Goal: Task Accomplishment & Management: Use online tool/utility

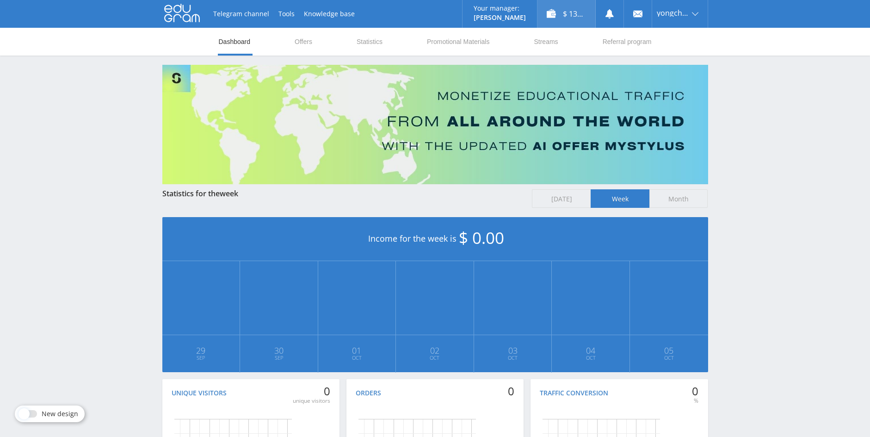
click at [574, 17] on div "$ 13.35" at bounding box center [566, 14] width 58 height 28
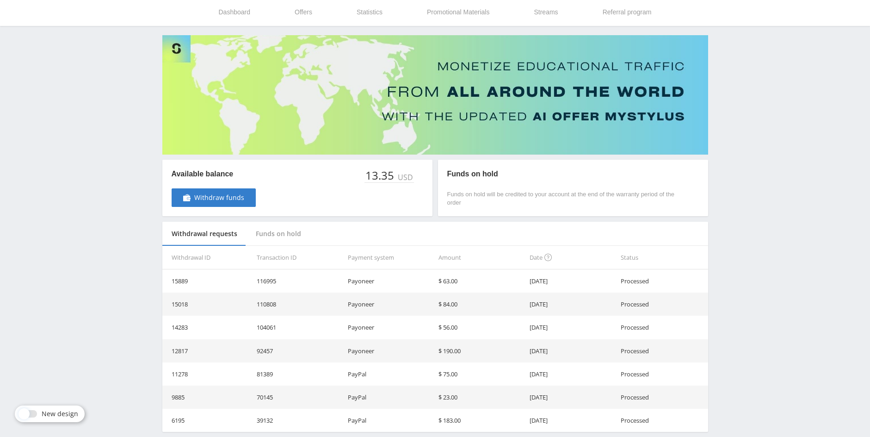
scroll to position [46, 0]
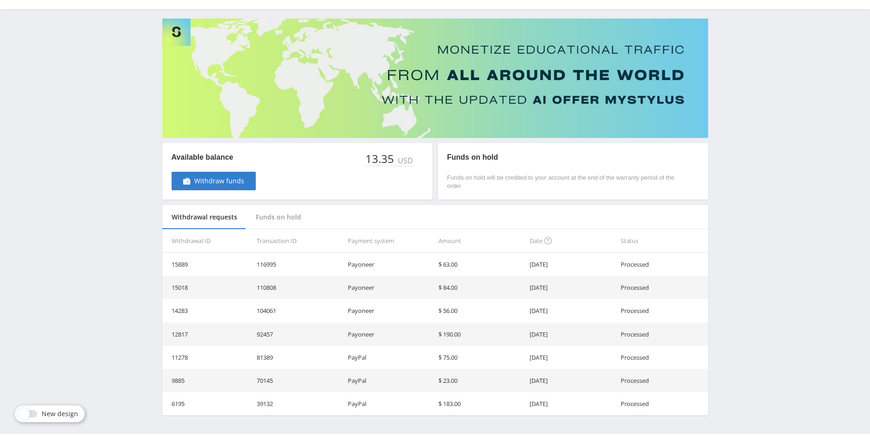
click at [279, 220] on div "Funds on hold" at bounding box center [279, 217] width 64 height 25
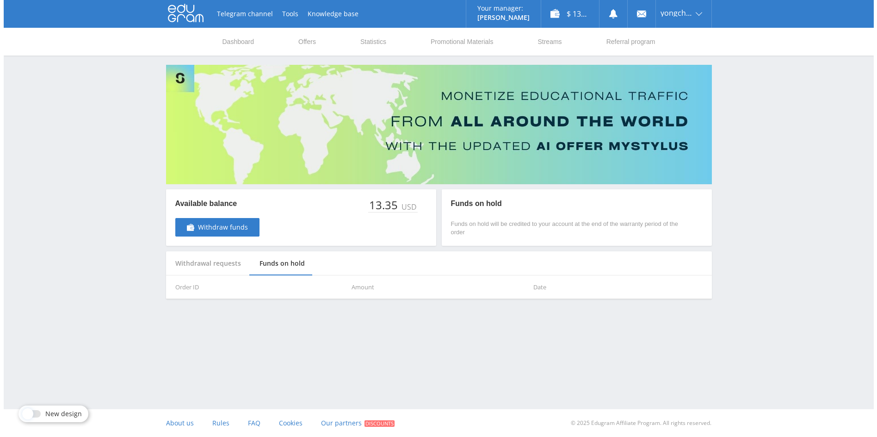
scroll to position [0, 0]
click at [236, 47] on link "Dashboard" at bounding box center [238, 42] width 34 height 28
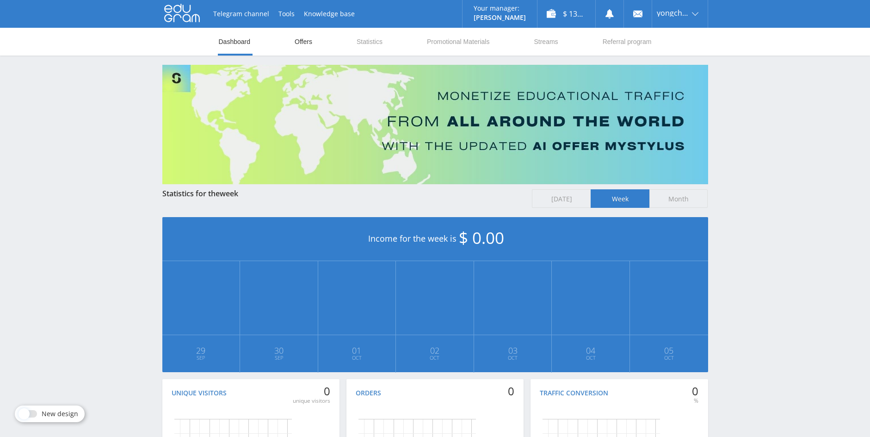
click at [303, 47] on link "Offers" at bounding box center [303, 42] width 19 height 28
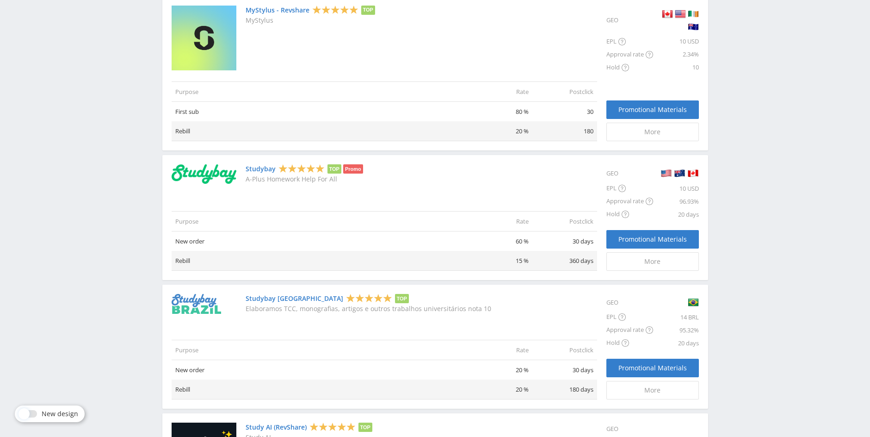
scroll to position [416, 0]
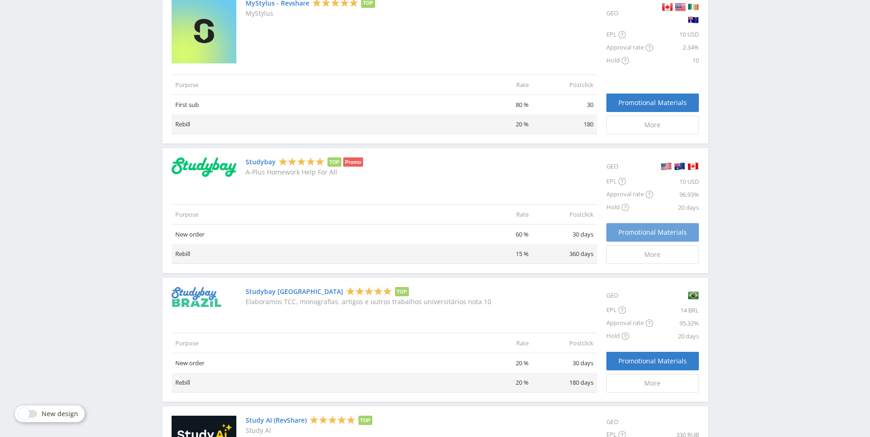
click at [642, 234] on span "Promotional Materials" at bounding box center [652, 231] width 68 height 7
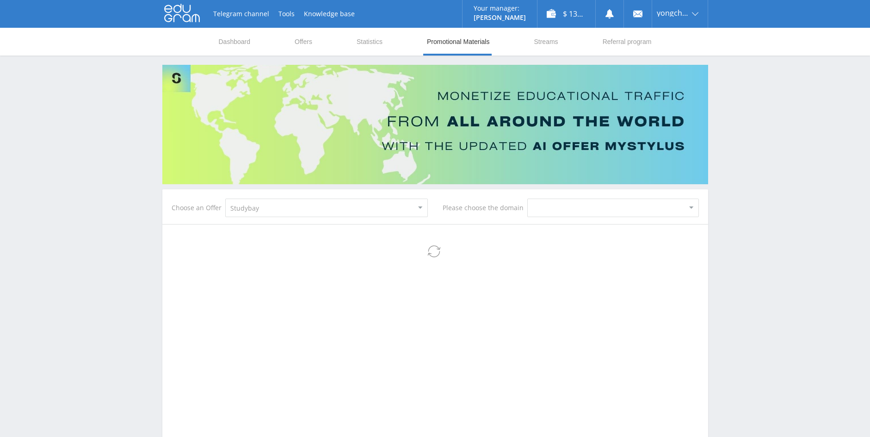
select select "2"
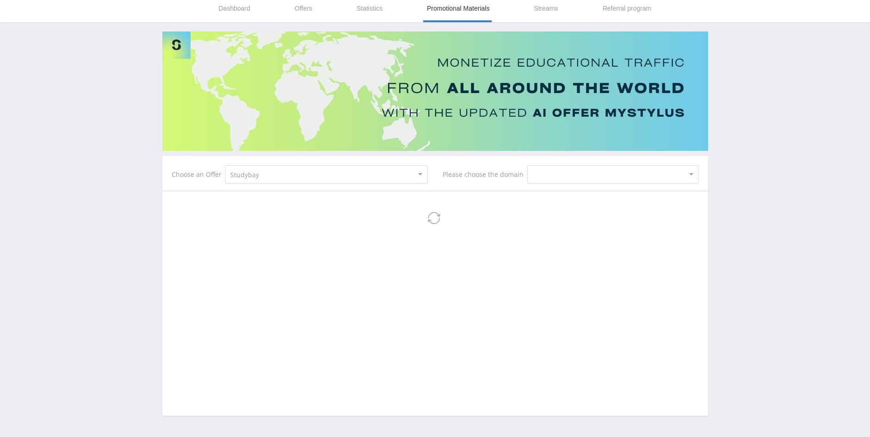
select select "2"
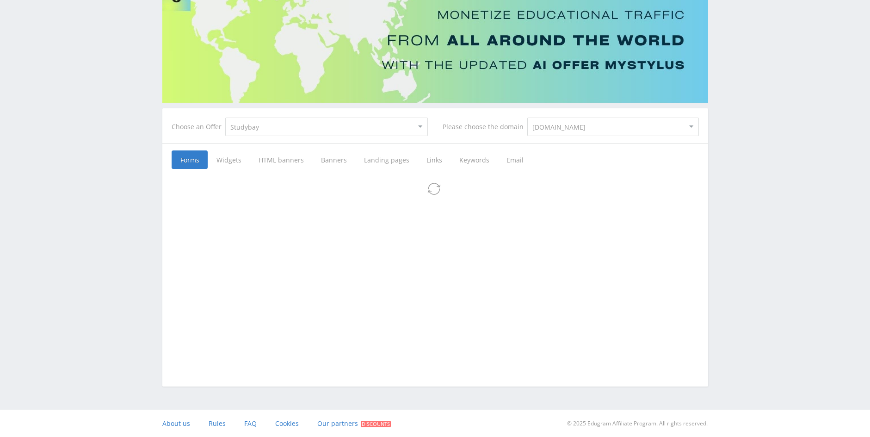
scroll to position [81, 0]
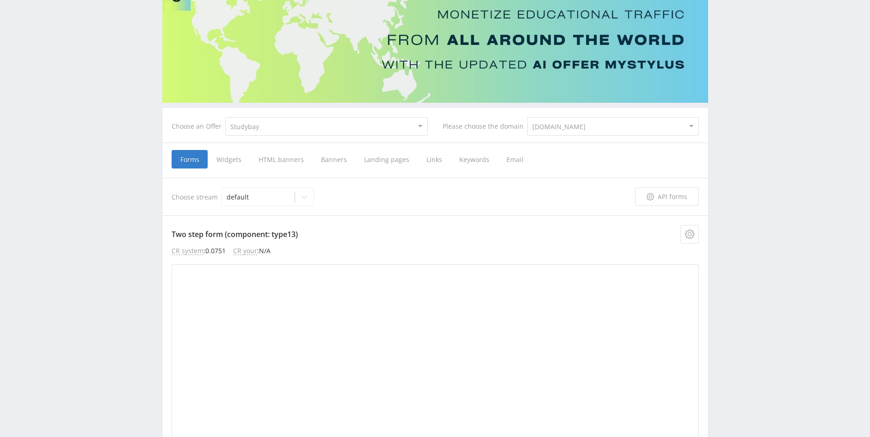
click at [396, 161] on span "Landing pages" at bounding box center [386, 159] width 62 height 19
click at [0, 0] on input "Landing pages" at bounding box center [0, 0] width 0 height 0
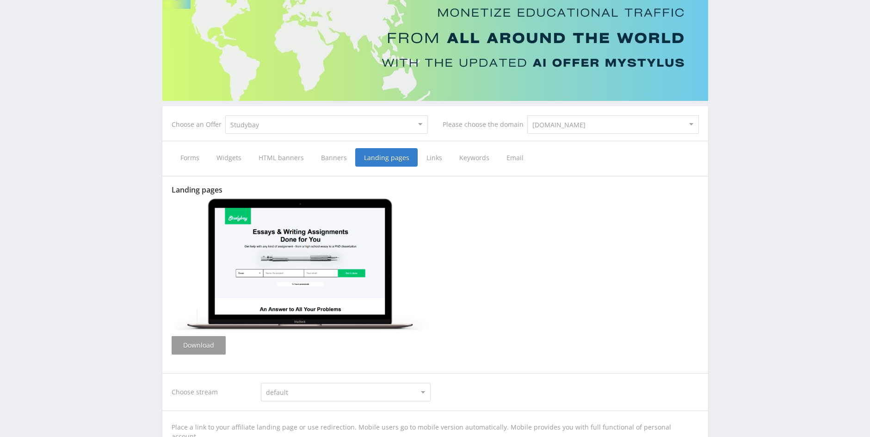
scroll to position [81, 0]
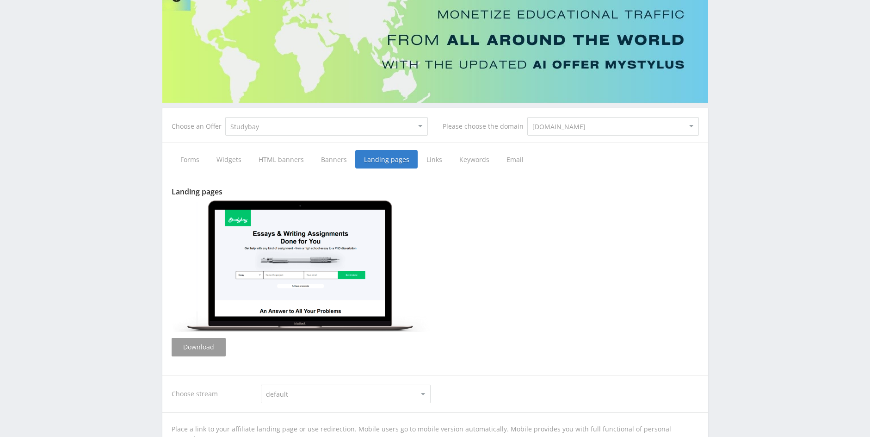
click at [431, 160] on span "Links" at bounding box center [434, 159] width 33 height 19
click at [0, 0] on input "Links" at bounding box center [0, 0] width 0 height 0
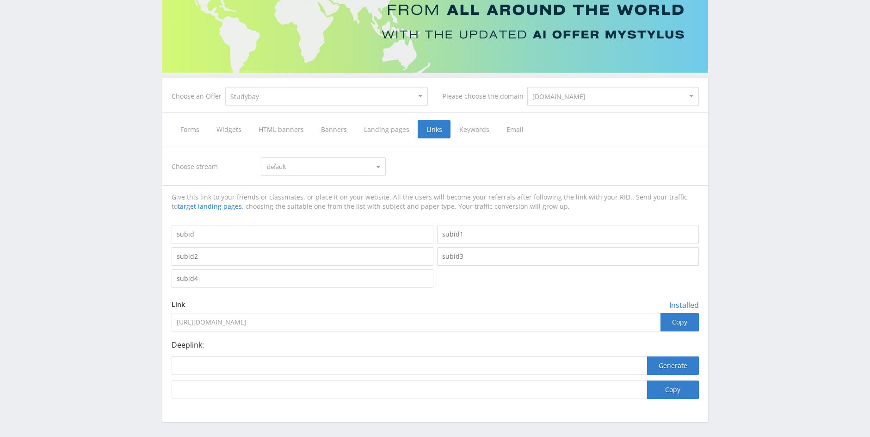
scroll to position [148, 0]
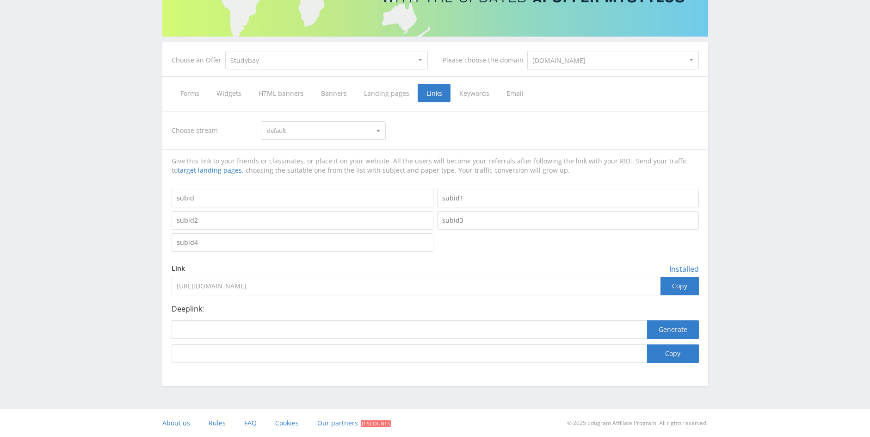
click at [298, 129] on span "default" at bounding box center [319, 131] width 105 height 18
click at [298, 128] on span "default" at bounding box center [319, 131] width 105 height 18
click at [338, 64] on select "MyStylus MyStylus - Revshare Studybay Studybay Brazil Study AI (RevShare)" at bounding box center [326, 60] width 203 height 19
click at [102, 182] on div "Telegram channel Tools Knowledge base Your manager: Alex Alex Online @edugram_s…" at bounding box center [435, 144] width 870 height 584
click at [321, 141] on div "Choose stream default default default Give this link to your friends or classma…" at bounding box center [435, 236] width 527 height 251
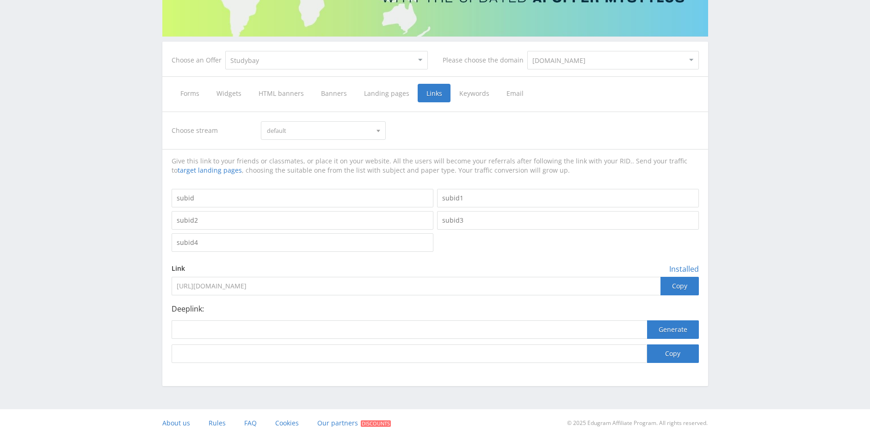
click at [325, 131] on span "default" at bounding box center [319, 131] width 105 height 18
click at [299, 160] on button "default" at bounding box center [323, 160] width 124 height 13
click at [315, 137] on span "default" at bounding box center [319, 131] width 105 height 18
click at [301, 148] on button "default" at bounding box center [323, 147] width 124 height 13
drag, startPoint x: 339, startPoint y: 283, endPoint x: 190, endPoint y: 279, distance: 149.0
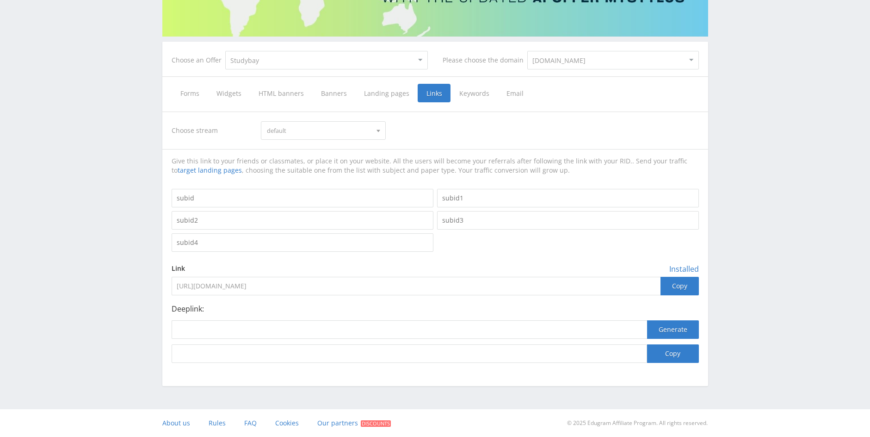
click at [164, 280] on div "Choose stream default default default Give this link to your friends or classma…" at bounding box center [435, 237] width 546 height 270
click at [123, 200] on div "Telegram channel Tools Knowledge base Your manager: Alex Alex Online @edugram_s…" at bounding box center [435, 144] width 870 height 584
click at [123, 242] on div "Telegram channel Tools Knowledge base Your manager: Alex Alex Online @edugram_s…" at bounding box center [435, 144] width 870 height 584
click at [669, 329] on button "Generate" at bounding box center [673, 329] width 52 height 19
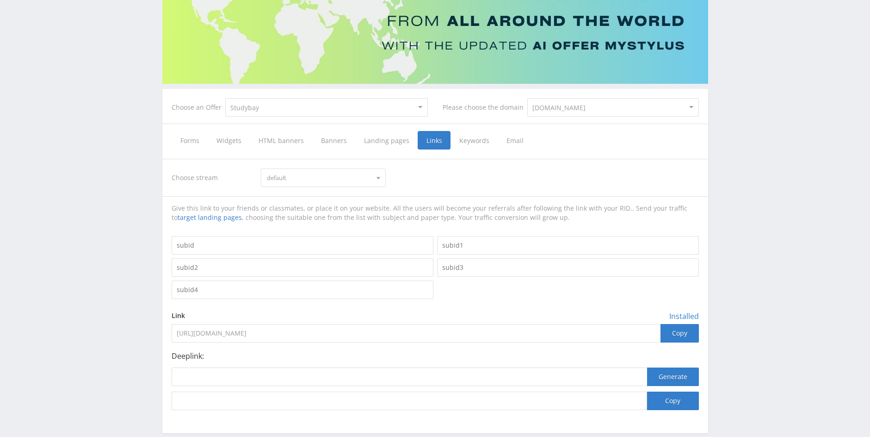
scroll to position [9, 0]
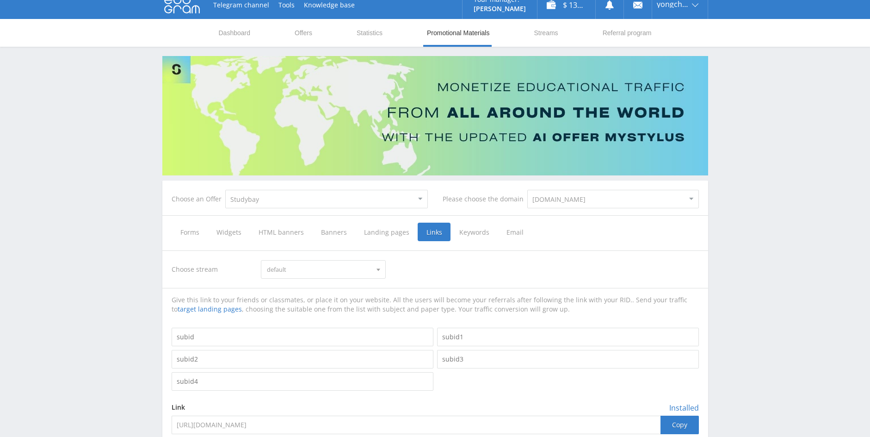
click at [383, 233] on span "Landing pages" at bounding box center [386, 231] width 62 height 19
click at [0, 0] on input "Landing pages" at bounding box center [0, 0] width 0 height 0
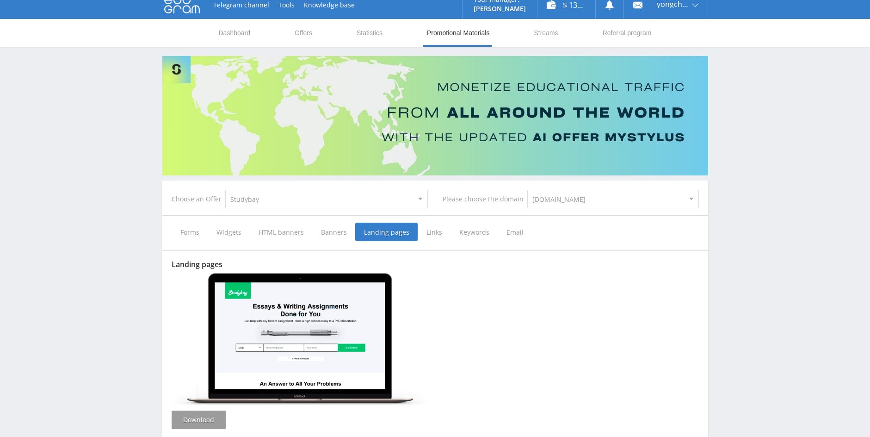
click at [333, 232] on span "Banners" at bounding box center [333, 231] width 43 height 19
click at [0, 0] on input "Banners" at bounding box center [0, 0] width 0 height 0
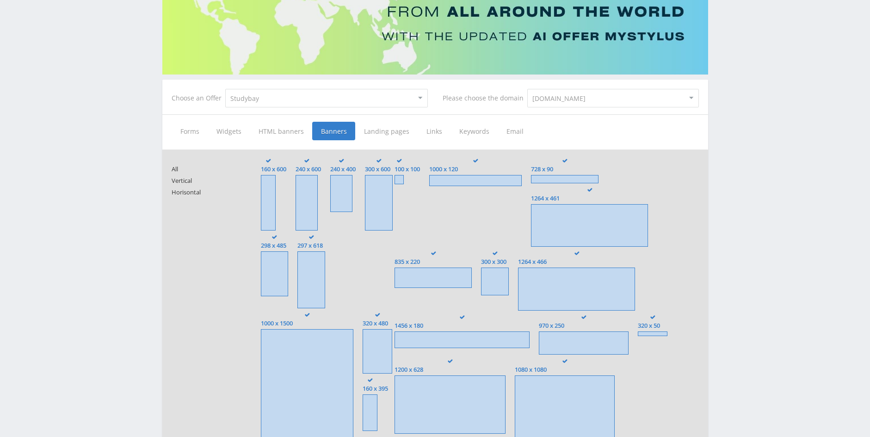
scroll to position [194, 0]
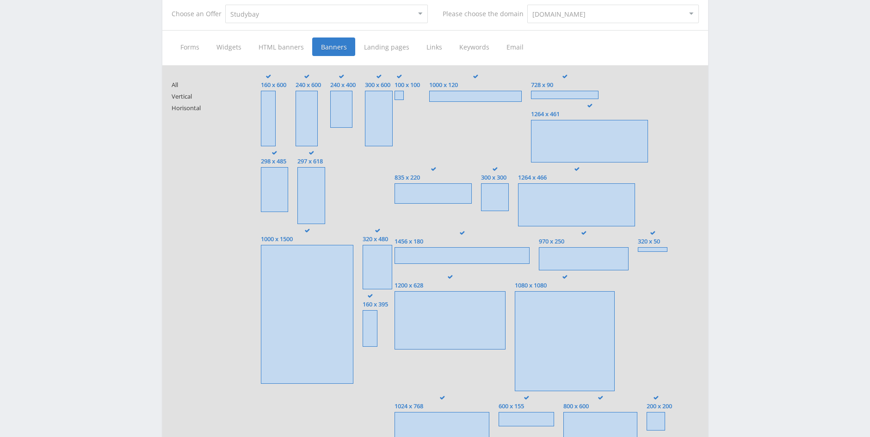
click at [317, 273] on span at bounding box center [307, 314] width 93 height 139
click at [0, 0] on input "1000 x 1500" at bounding box center [0, 0] width 0 height 0
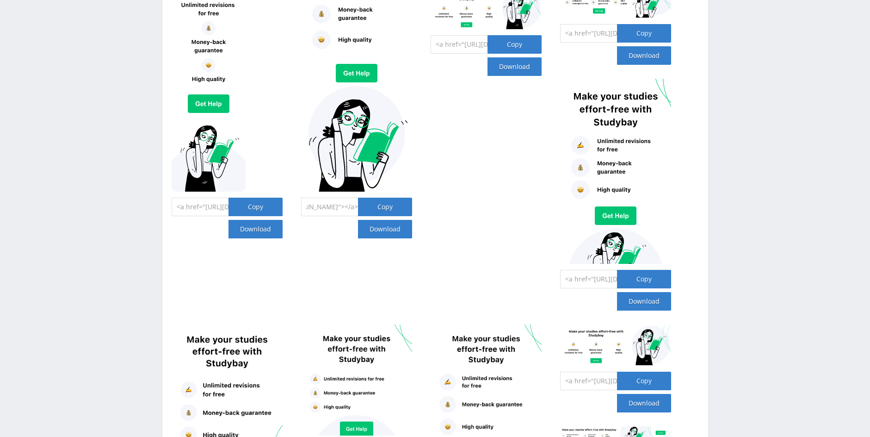
scroll to position [0, 588]
click at [344, 205] on input "<a href="https://eduforms.org/order?rid=53e76d59ea4755c0&promo=1&bannerId=8034"…" at bounding box center [329, 207] width 57 height 19
click at [338, 205] on input "<a href="https://eduforms.org/order?rid=53e76d59ea4755c0&promo=1&bannerId=8034"…" at bounding box center [329, 207] width 57 height 19
click at [371, 207] on div "Copy" at bounding box center [385, 207] width 54 height 19
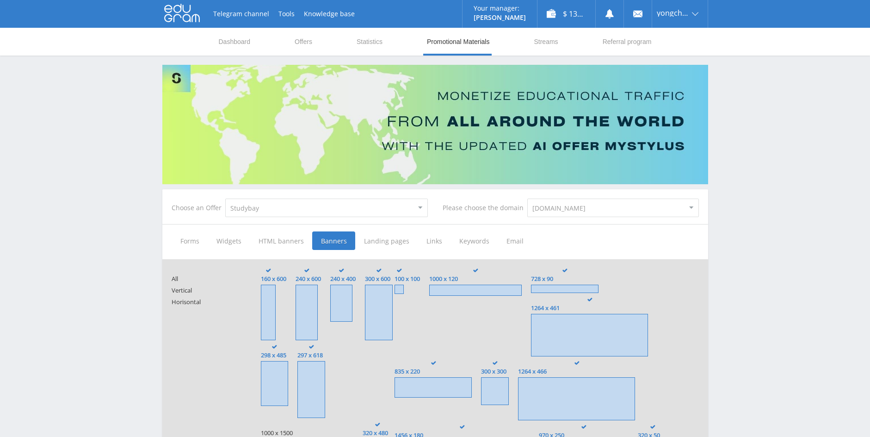
click at [336, 206] on select "MyStylus MyStylus - Revshare Studybay Studybay Brazil Study AI (RevShare)" at bounding box center [326, 207] width 203 height 19
click at [556, 205] on select "eduforms.org edessay.com" at bounding box center [613, 207] width 172 height 19
select select "26"
click at [527, 198] on select "eduforms.org edessay.com" at bounding box center [613, 207] width 172 height 19
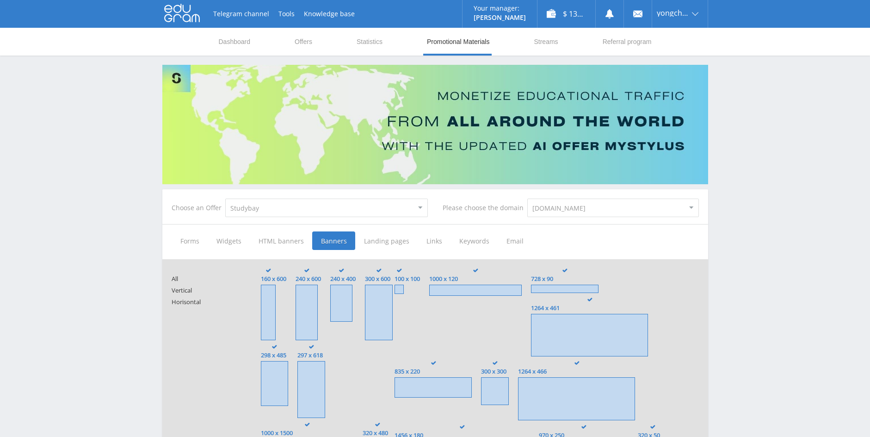
click at [283, 239] on span "HTML banners" at bounding box center [281, 240] width 62 height 19
click at [0, 0] on input "HTML banners" at bounding box center [0, 0] width 0 height 0
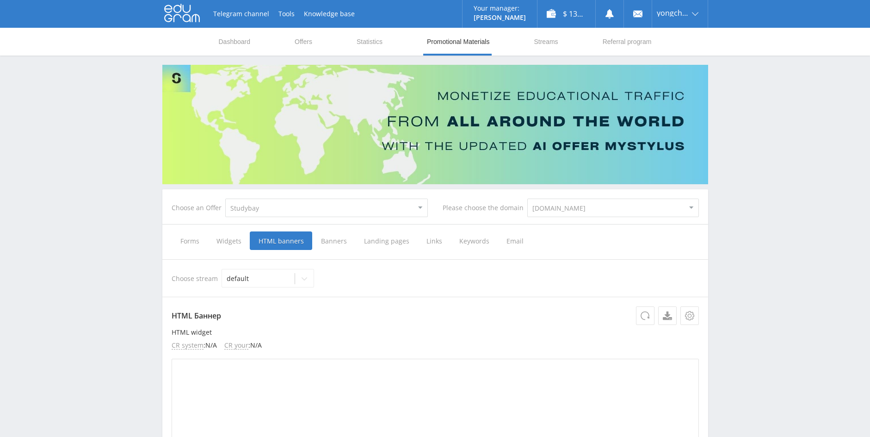
click at [197, 240] on span "Forms" at bounding box center [190, 240] width 36 height 19
click at [0, 0] on input "Forms" at bounding box center [0, 0] width 0 height 0
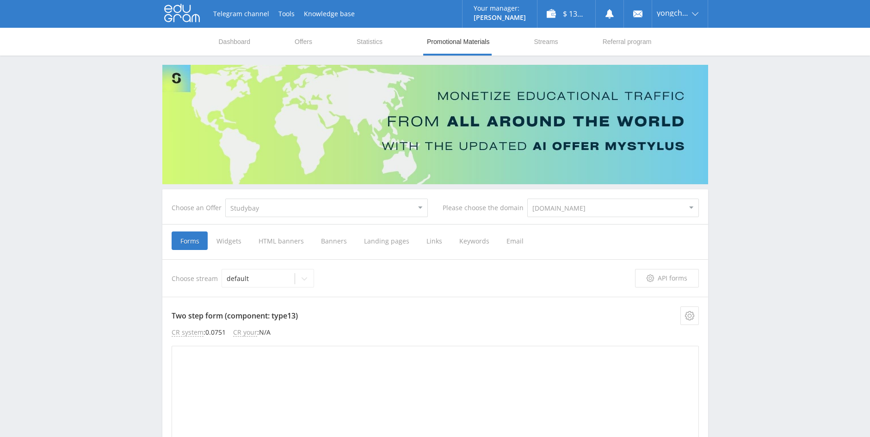
click at [467, 242] on span "Keywords" at bounding box center [474, 240] width 47 height 19
click at [0, 0] on input "Keywords" at bounding box center [0, 0] width 0 height 0
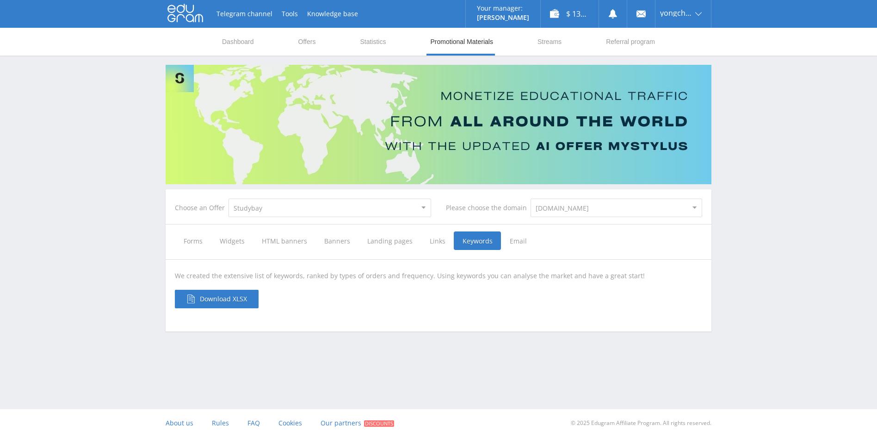
click at [511, 244] on span "Email" at bounding box center [518, 240] width 35 height 19
click at [0, 0] on input "Email" at bounding box center [0, 0] width 0 height 0
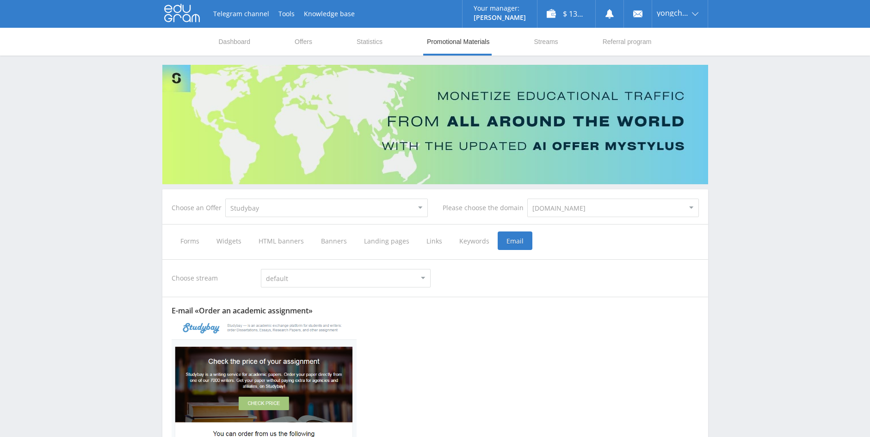
click at [464, 244] on span "Keywords" at bounding box center [474, 240] width 47 height 19
click at [0, 0] on input "Keywords" at bounding box center [0, 0] width 0 height 0
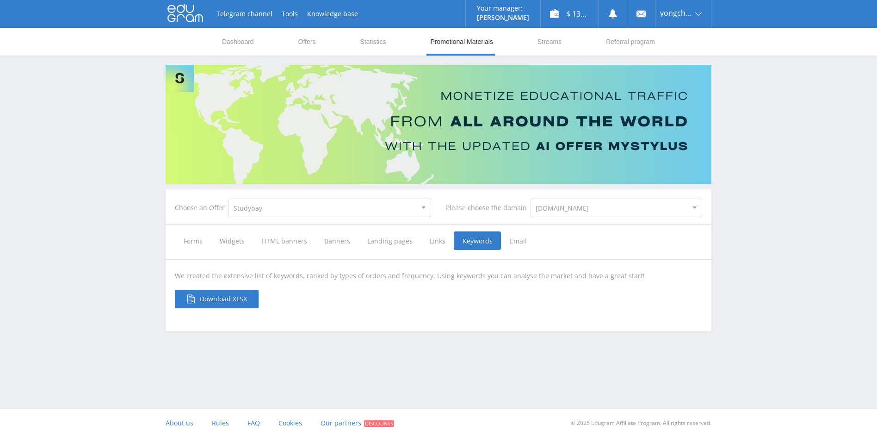
click at [421, 242] on span "Links" at bounding box center [437, 240] width 33 height 19
click at [0, 0] on input "Links" at bounding box center [0, 0] width 0 height 0
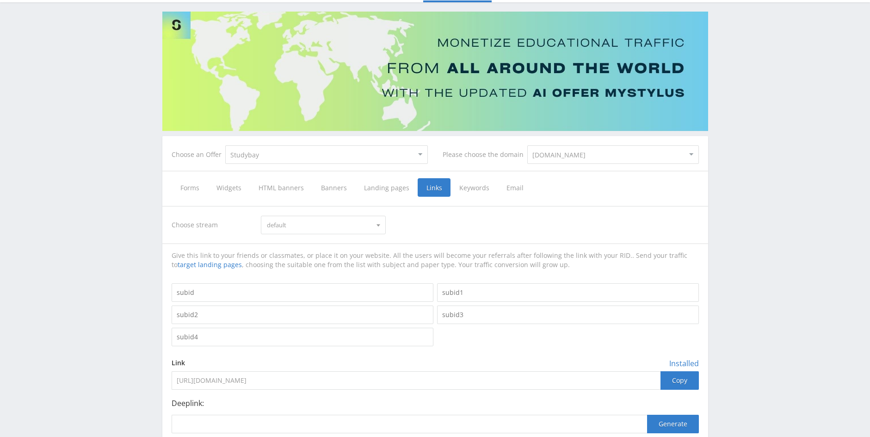
scroll to position [139, 0]
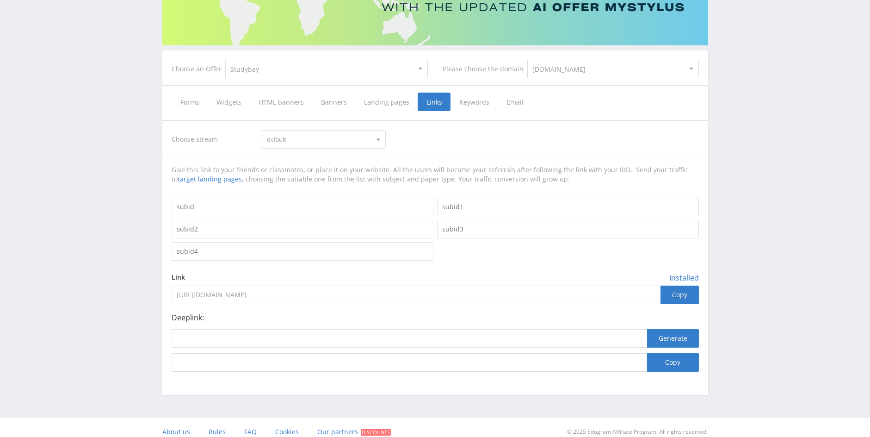
drag, startPoint x: 333, startPoint y: 294, endPoint x: 131, endPoint y: 292, distance: 201.7
click at [131, 292] on div "Telegram channel Tools Knowledge base Your manager: Alex Alex Online @edugram_s…" at bounding box center [435, 153] width 870 height 584
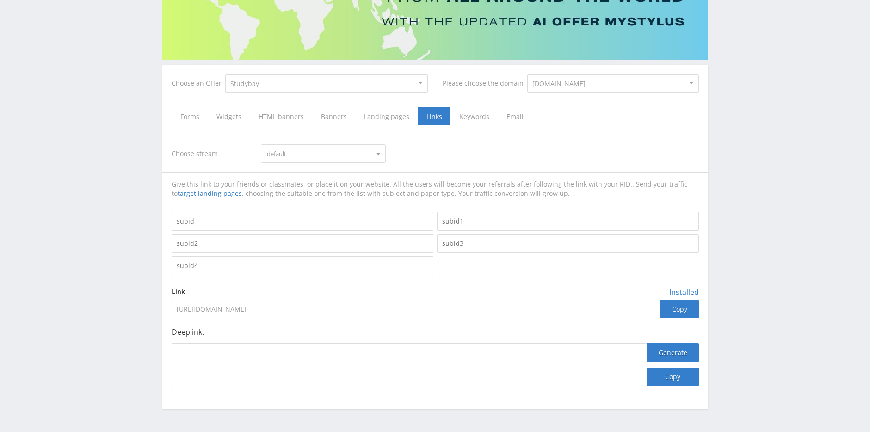
scroll to position [0, 0]
